Goal: Task Accomplishment & Management: Use online tool/utility

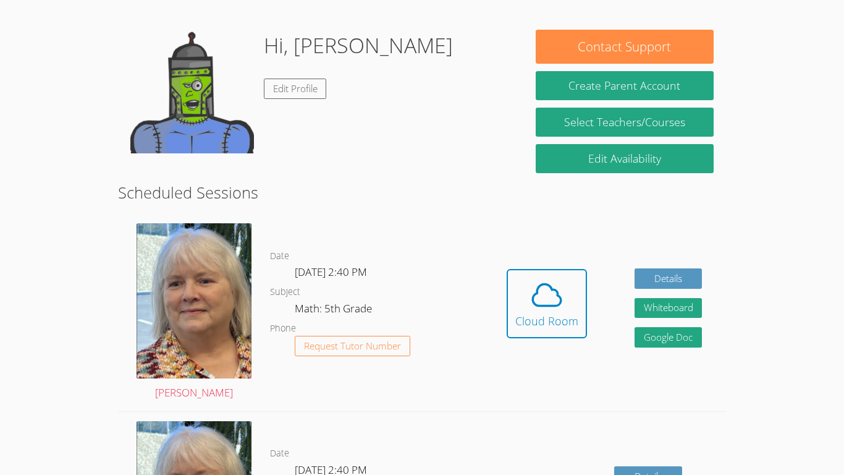
scroll to position [179, 0]
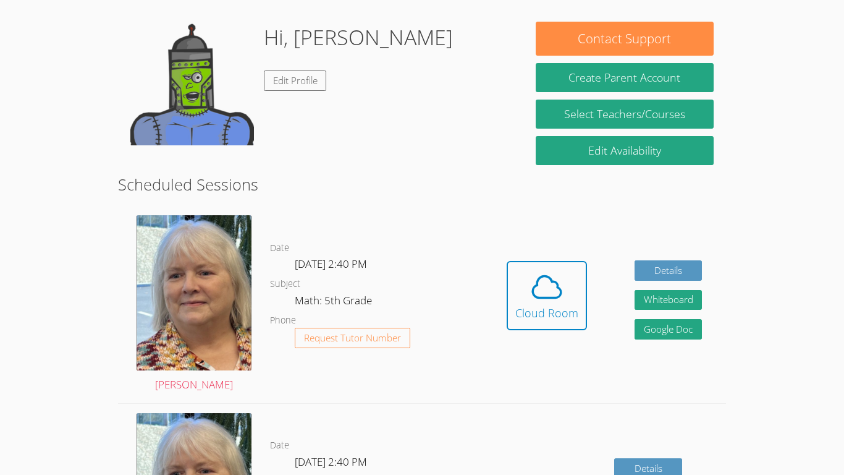
click at [570, 290] on span at bounding box center [546, 286] width 63 height 35
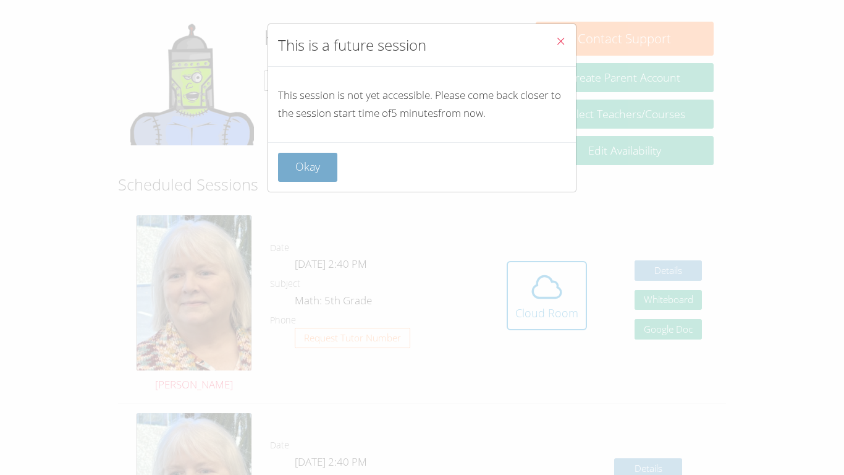
click at [325, 171] on button "Okay" at bounding box center [307, 167] width 59 height 29
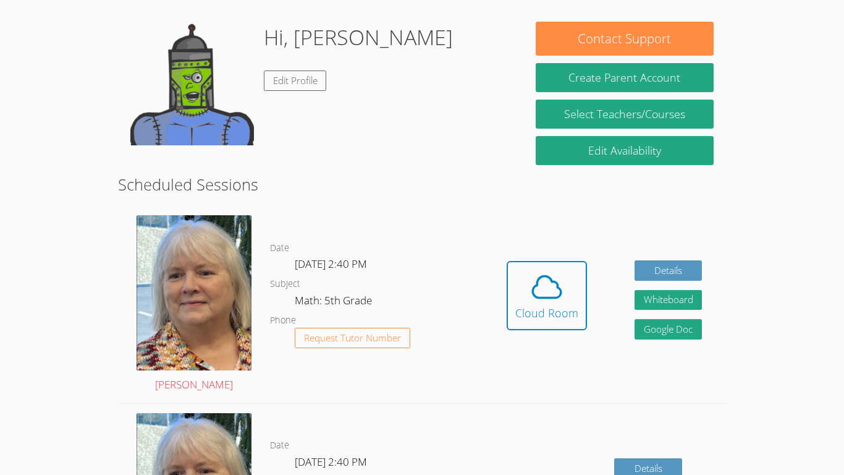
click at [567, 295] on span at bounding box center [546, 286] width 63 height 35
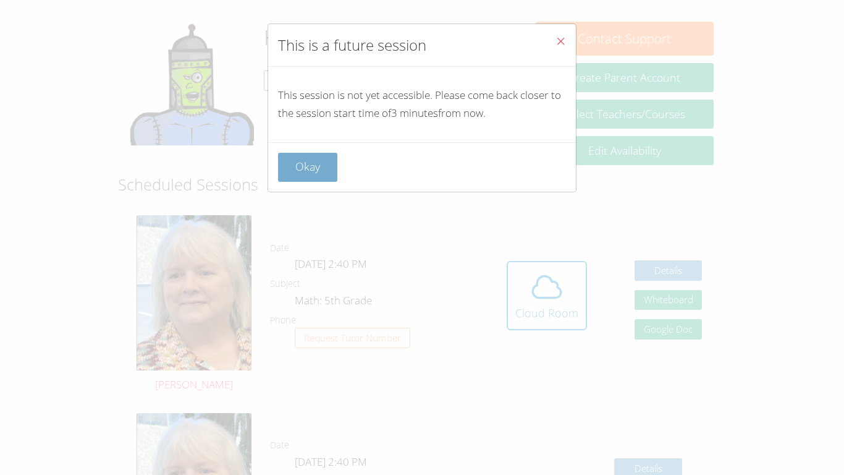
click at [294, 159] on button "Okay" at bounding box center [307, 167] width 59 height 29
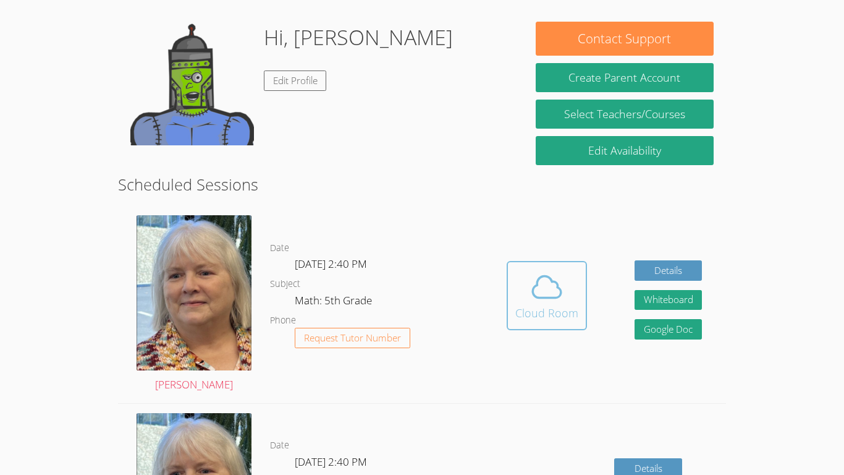
click at [559, 305] on div "Cloud Room" at bounding box center [546, 312] width 63 height 17
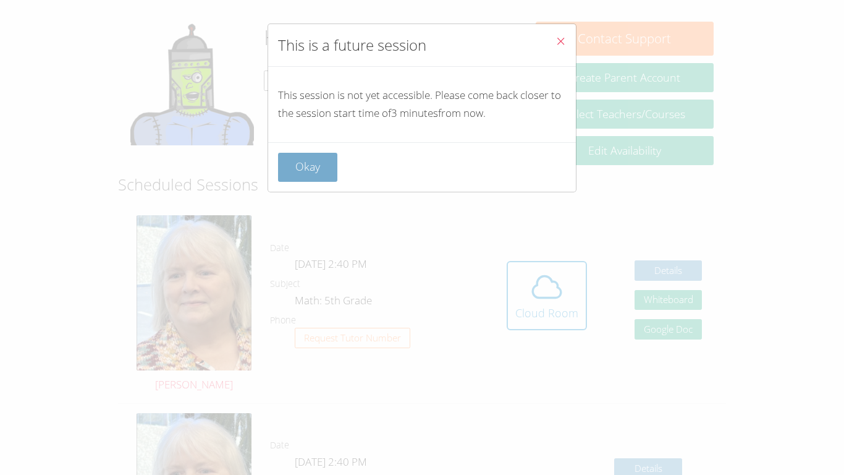
click at [310, 166] on button "Okay" at bounding box center [307, 167] width 59 height 29
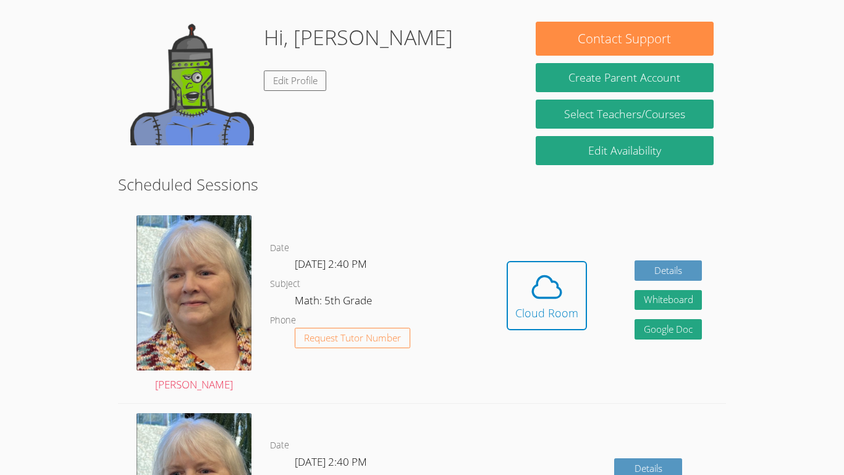
click at [574, 332] on link "Cloud Room" at bounding box center [547, 300] width 80 height 78
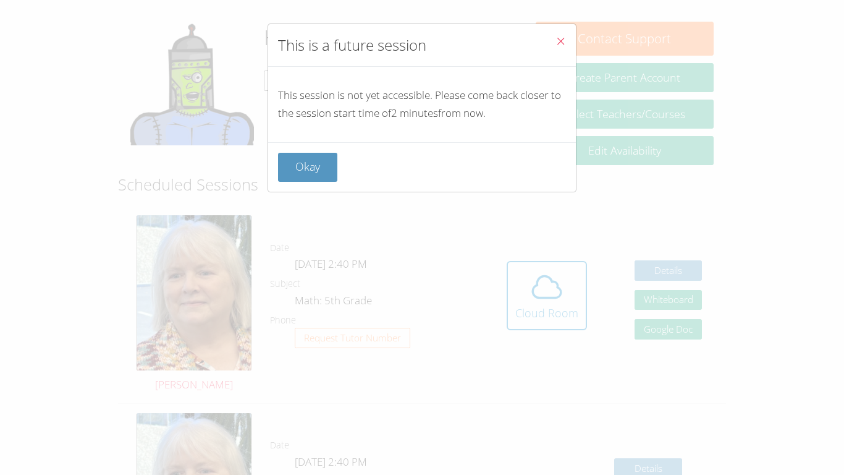
click at [565, 36] on icon "Close" at bounding box center [560, 41] width 11 height 11
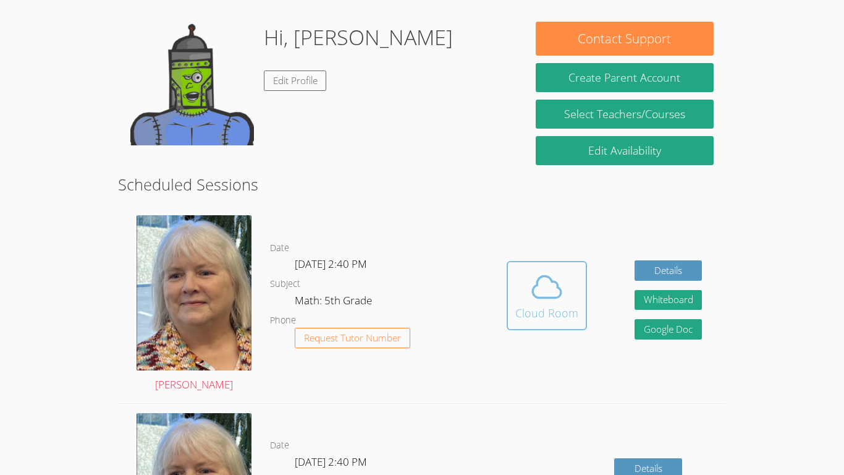
click at [564, 299] on span at bounding box center [546, 286] width 63 height 35
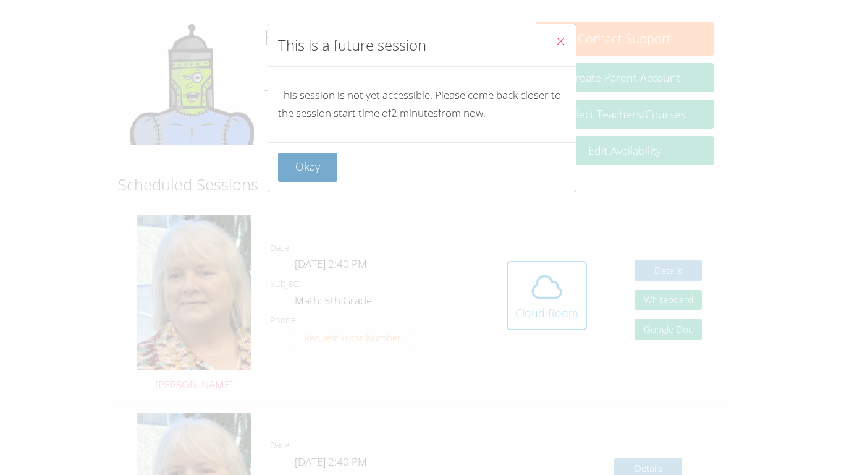
click at [300, 167] on button "Okay" at bounding box center [307, 167] width 59 height 29
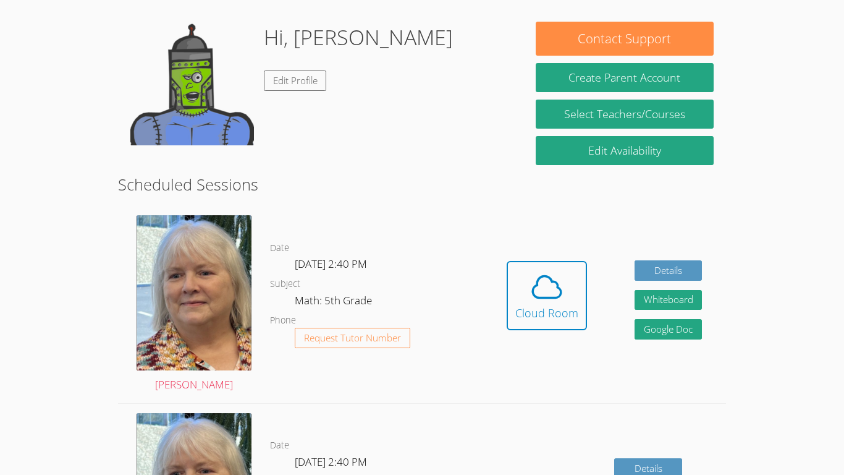
click at [507, 261] on button "Cloud Room" at bounding box center [547, 295] width 80 height 69
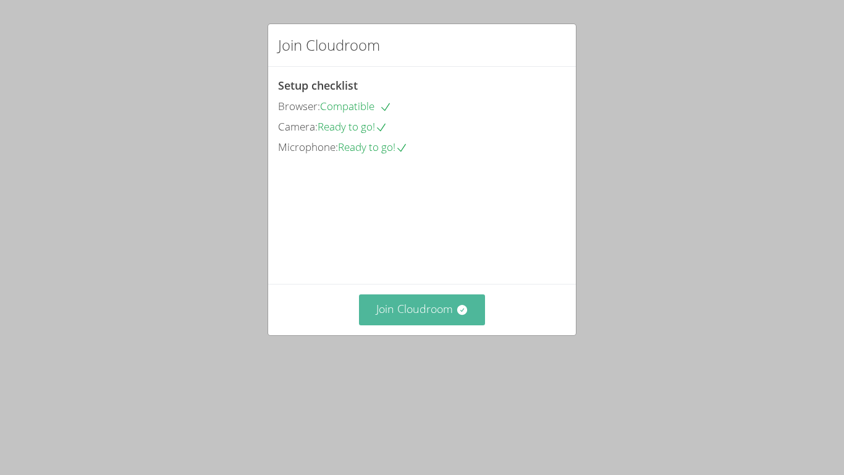
click at [426, 324] on button "Join Cloudroom" at bounding box center [422, 309] width 127 height 30
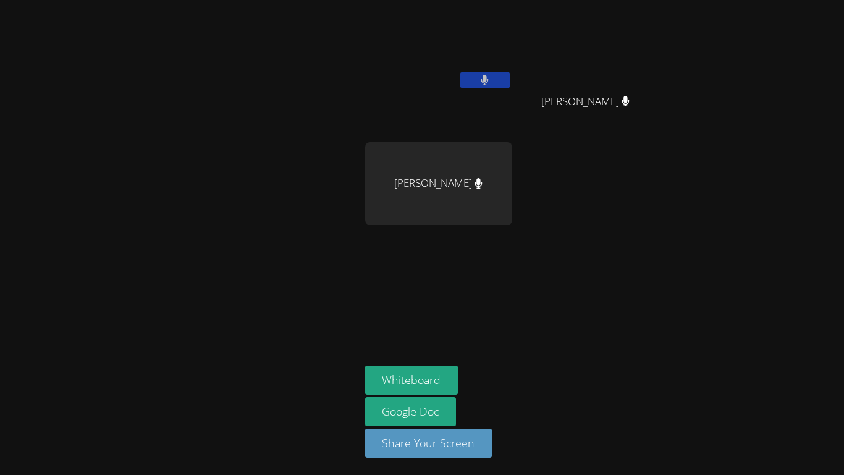
click at [475, 76] on button at bounding box center [484, 79] width 49 height 15
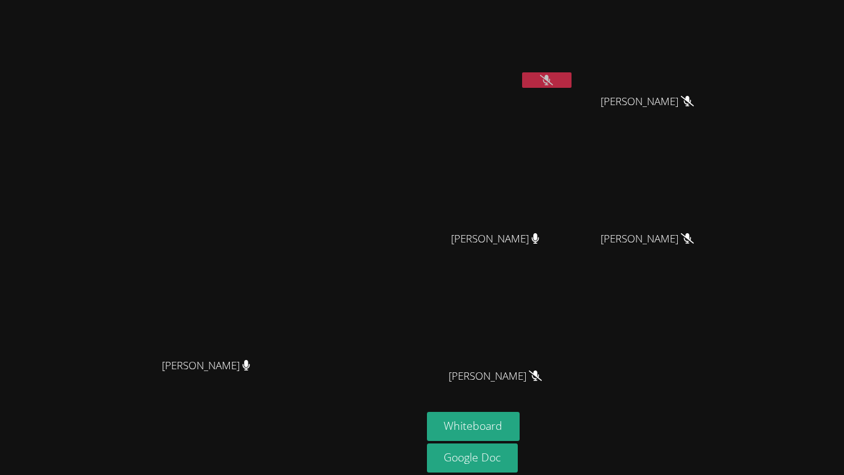
click at [572, 87] on button at bounding box center [546, 79] width 49 height 15
click at [572, 81] on button at bounding box center [546, 79] width 49 height 15
click at [572, 83] on button at bounding box center [546, 79] width 49 height 15
click at [526, 84] on button at bounding box center [546, 79] width 49 height 15
click at [493, 415] on button "Whiteboard" at bounding box center [473, 426] width 93 height 29
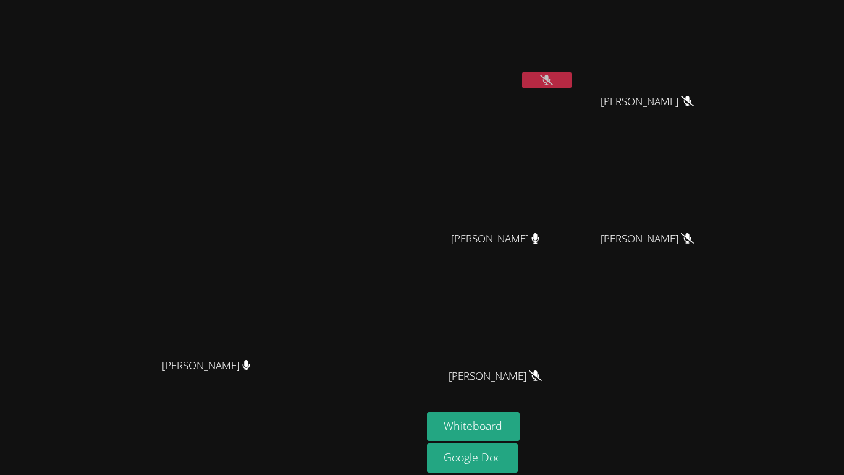
click at [553, 78] on icon at bounding box center [546, 80] width 13 height 11
click at [572, 85] on button at bounding box center [546, 79] width 49 height 15
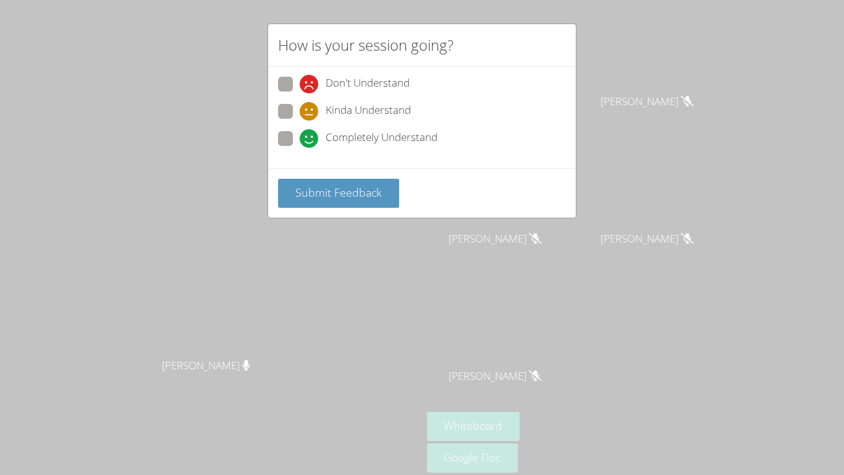
click at [383, 138] on span "Completely Understand" at bounding box center [382, 138] width 112 height 19
click at [310, 138] on input "Completely Understand" at bounding box center [305, 136] width 11 height 11
radio input "true"
click at [372, 185] on span "Submit Feedback" at bounding box center [338, 192] width 87 height 15
